Goal: Task Accomplishment & Management: Complete application form

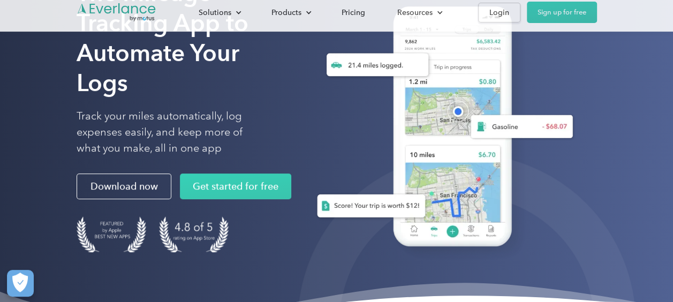
scroll to position [107, 0]
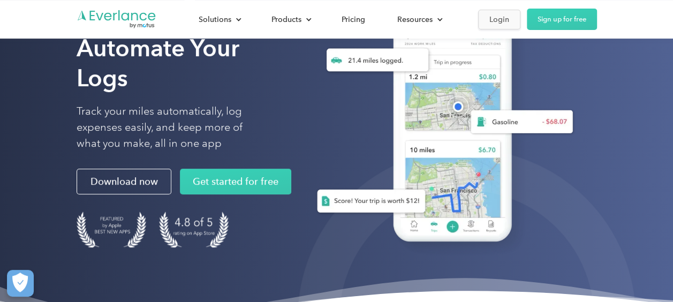
click at [498, 18] on div "Login" at bounding box center [499, 19] width 20 height 13
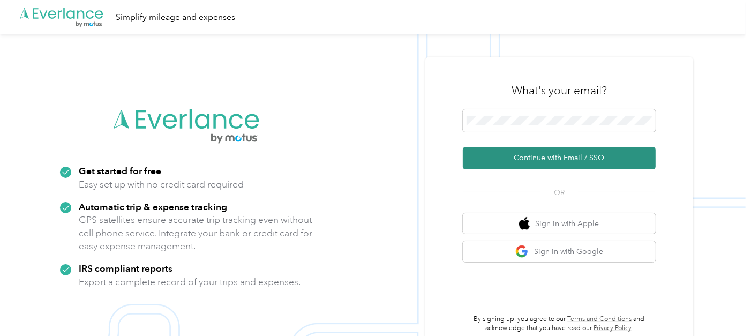
click at [512, 159] on button "Continue with Email / SSO" at bounding box center [559, 158] width 193 height 22
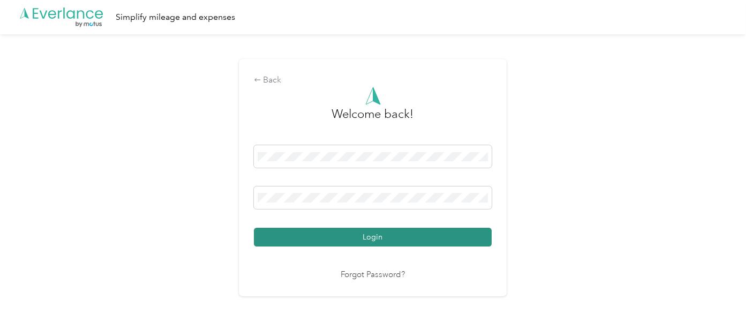
click at [410, 230] on button "Login" at bounding box center [373, 237] width 238 height 19
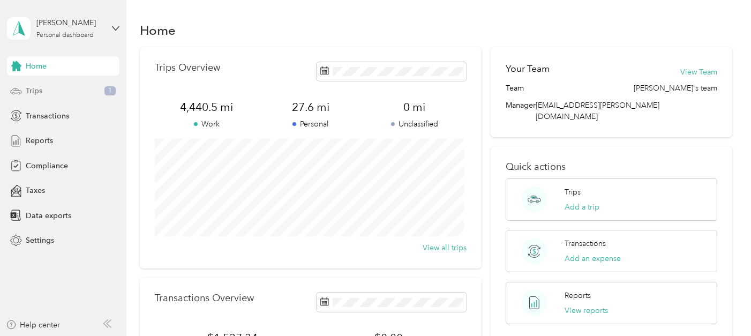
click at [33, 93] on span "Trips" at bounding box center [34, 90] width 17 height 11
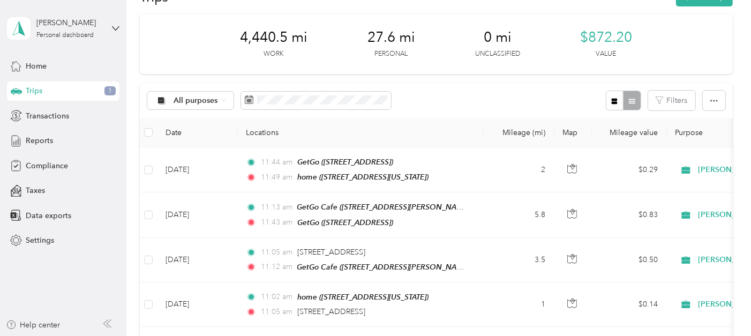
scroll to position [59, 0]
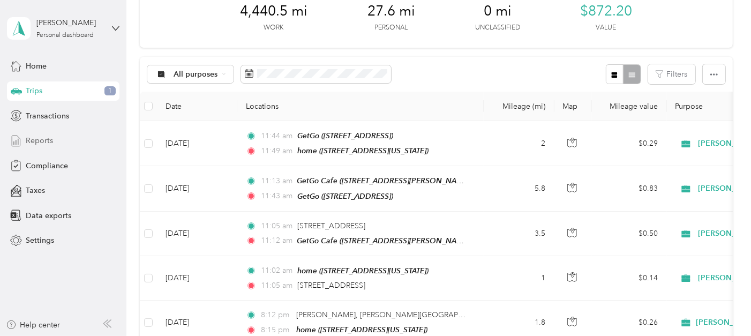
click at [49, 139] on span "Reports" at bounding box center [39, 140] width 27 height 11
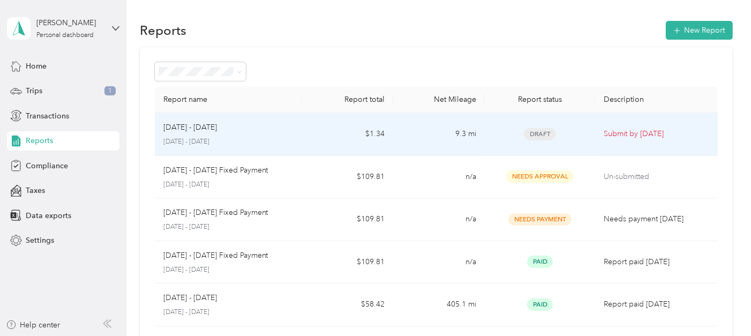
click at [220, 139] on p "September 16 - 30, 2025" at bounding box center [228, 142] width 130 height 10
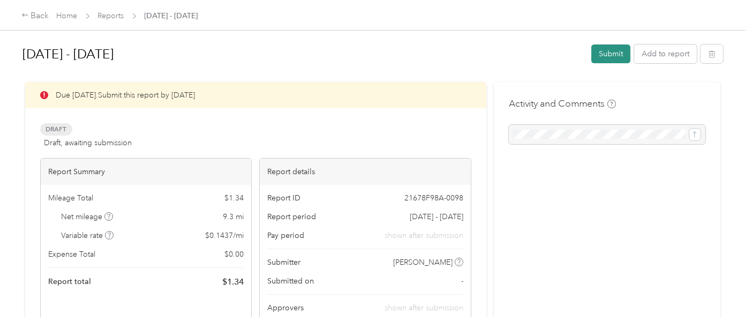
click at [608, 55] on button "Submit" at bounding box center [610, 53] width 39 height 19
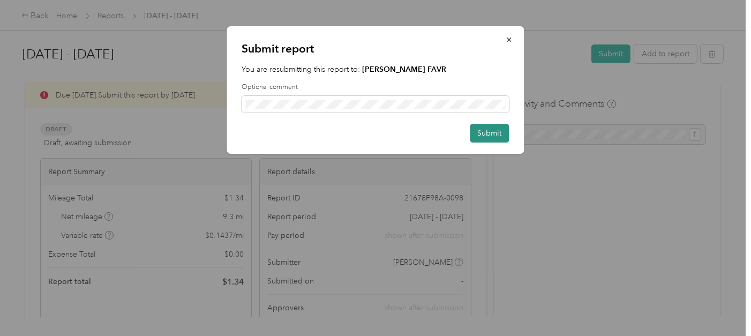
click at [498, 128] on button "Submit" at bounding box center [489, 133] width 39 height 19
